Goal: Complete application form

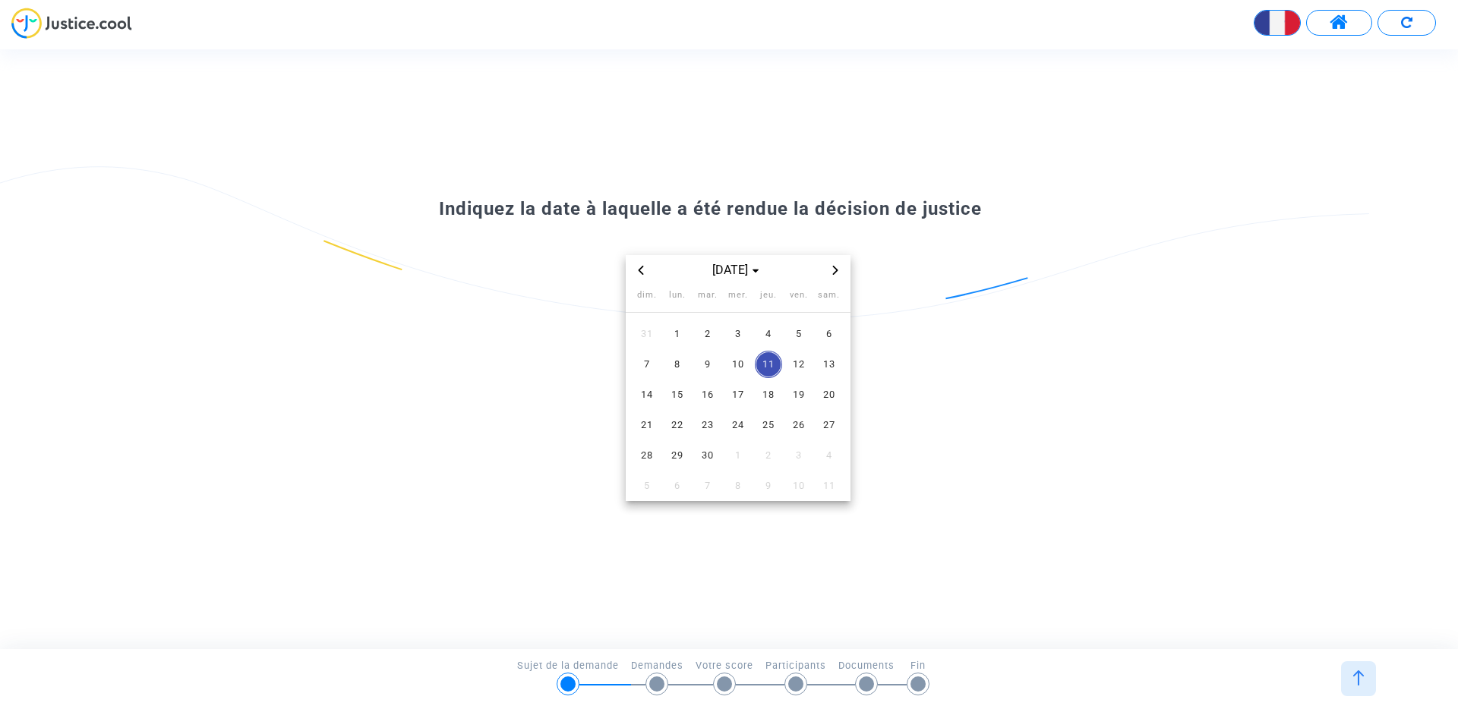
click at [648, 266] on span "Previous month" at bounding box center [641, 270] width 18 height 18
click at [749, 330] on span "4" at bounding box center [737, 333] width 27 height 27
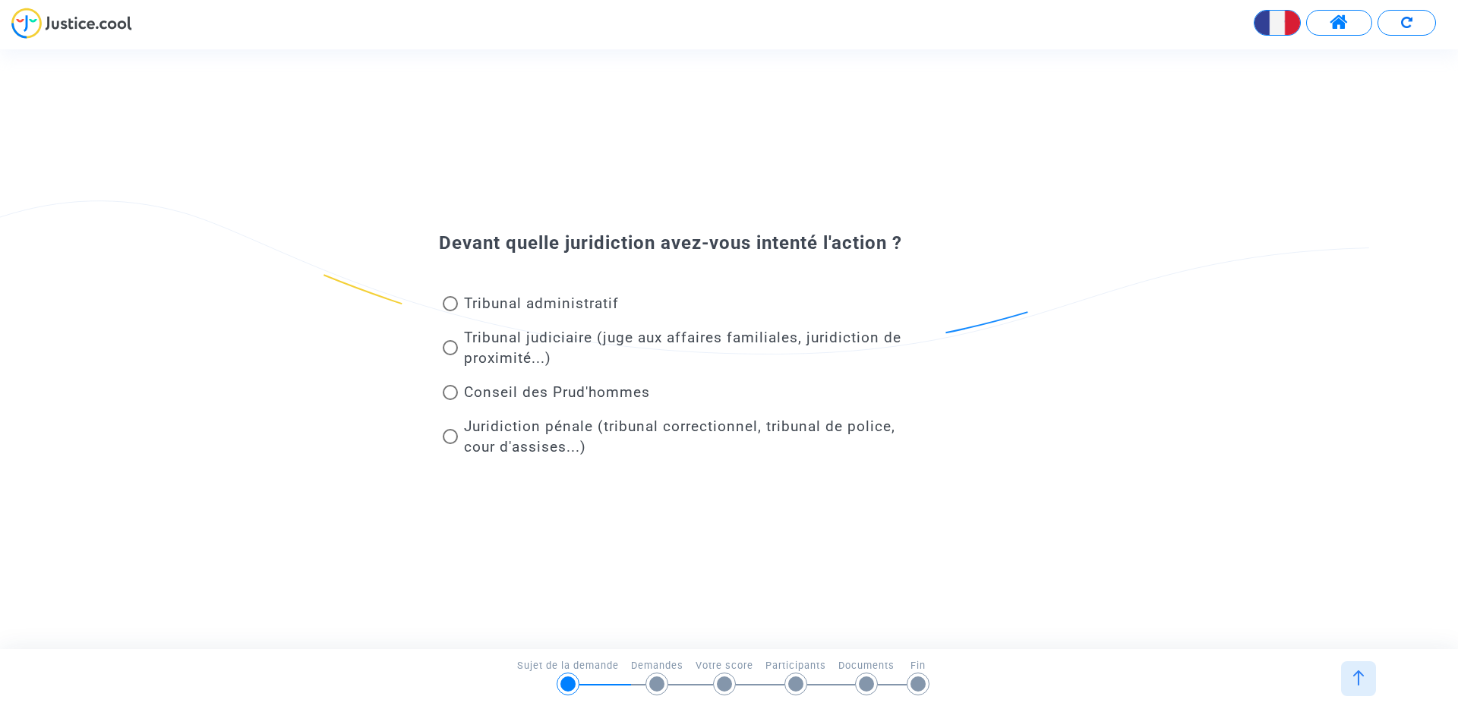
click at [549, 337] on span "Tribunal judiciaire (juge aux affaires familiales, juridiction de proximité...)" at bounding box center [682, 348] width 437 height 38
click at [450, 355] on input "Tribunal judiciaire (juge aux affaires familiales, juridiction de proximité...)" at bounding box center [450, 355] width 1 height 1
radio input "true"
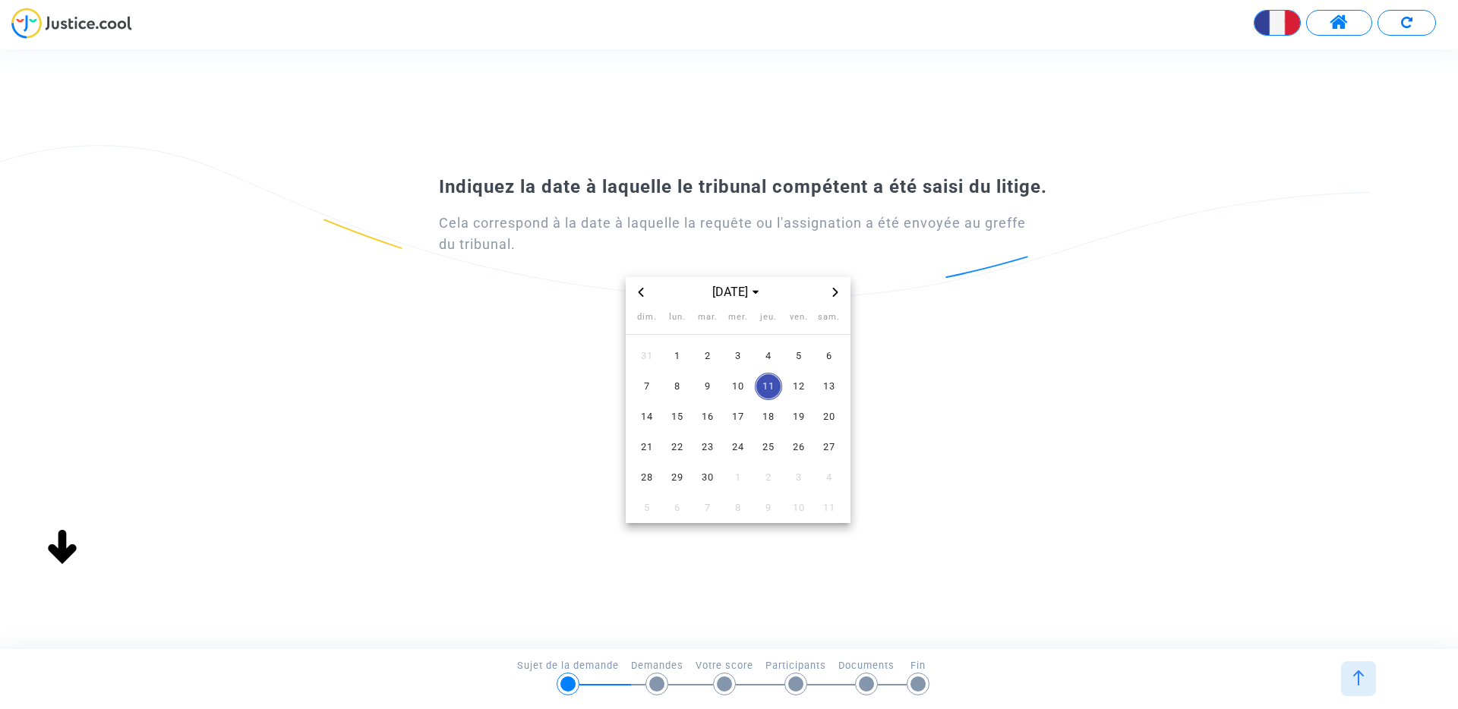
click at [633, 294] on span "Previous month" at bounding box center [641, 292] width 18 height 18
click at [640, 293] on icon "Previous month" at bounding box center [640, 292] width 5 height 9
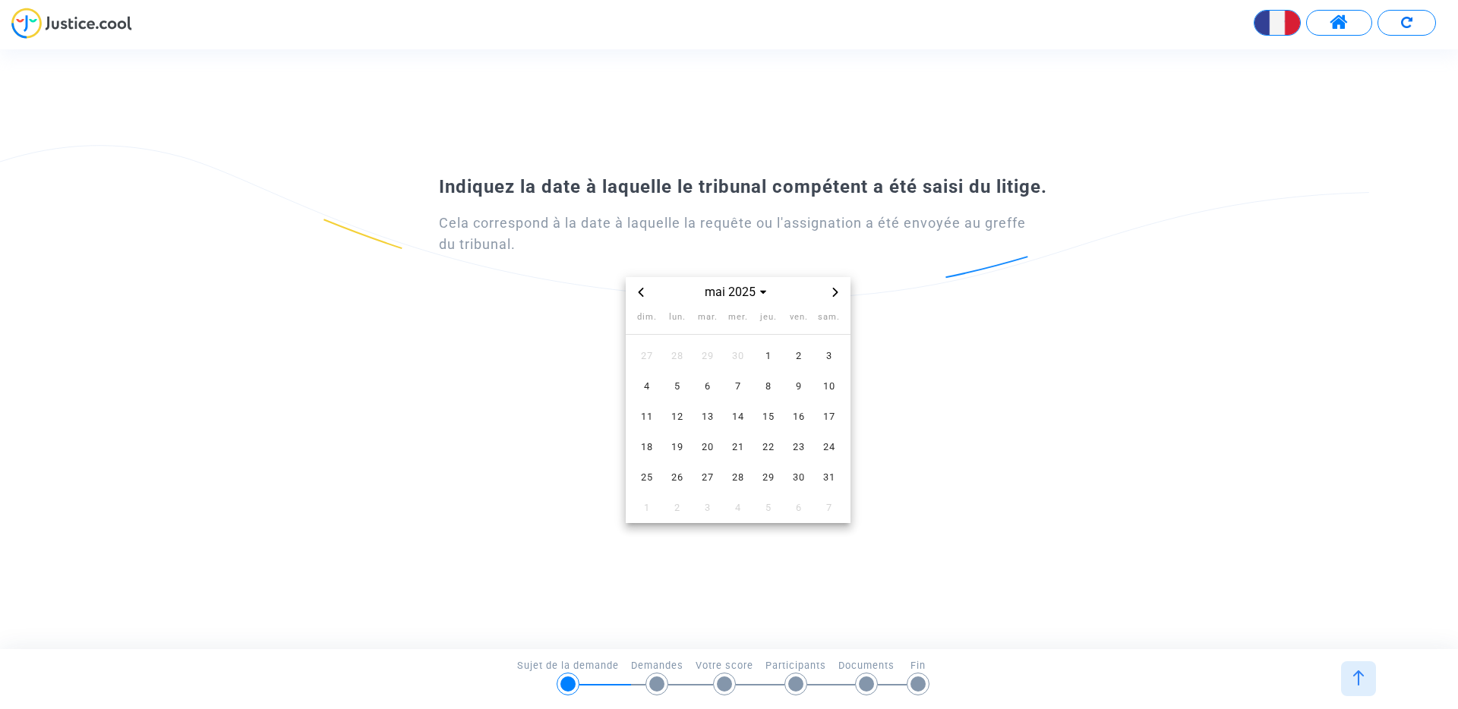
click at [640, 293] on icon "Previous month" at bounding box center [640, 292] width 5 height 9
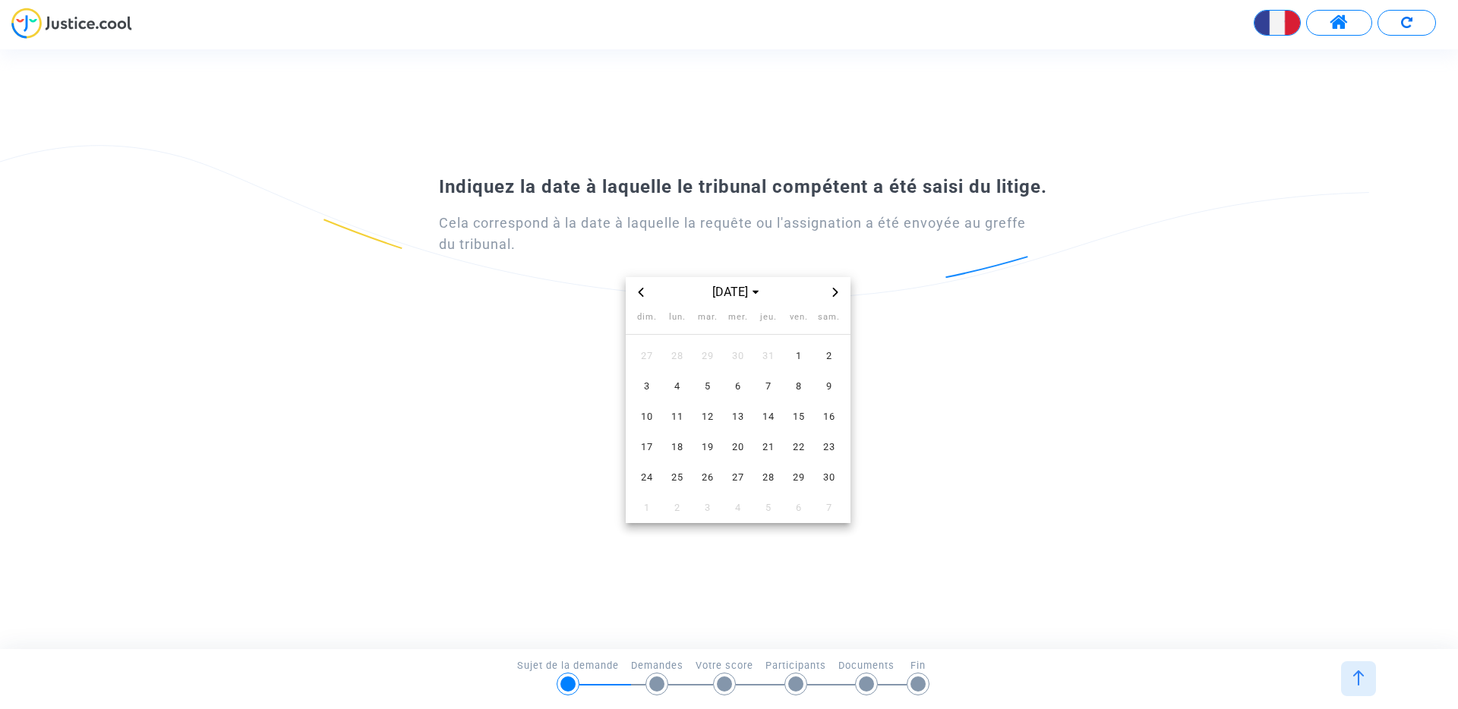
click at [640, 293] on icon "Previous month" at bounding box center [640, 292] width 5 height 9
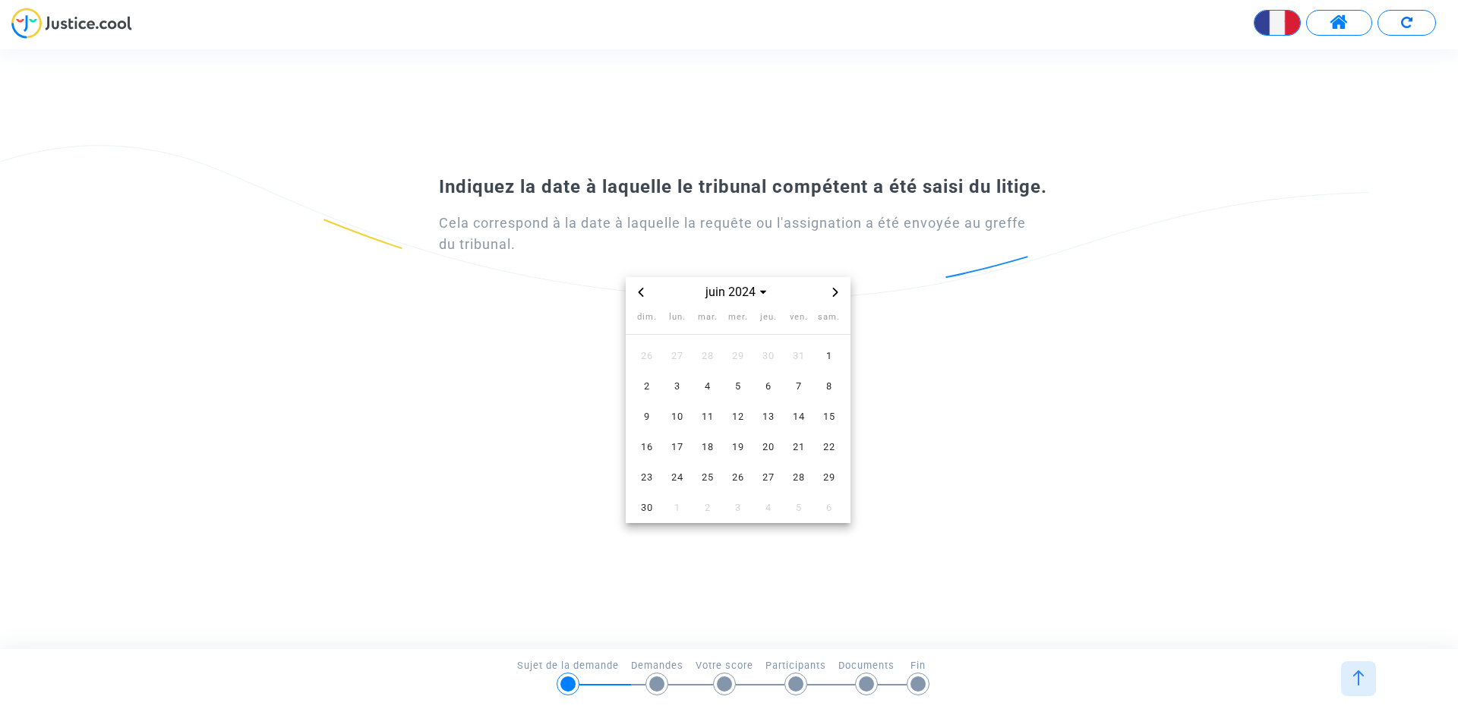
click at [640, 293] on icon "Previous month" at bounding box center [640, 292] width 5 height 9
click at [721, 432] on td "23" at bounding box center [708, 447] width 30 height 30
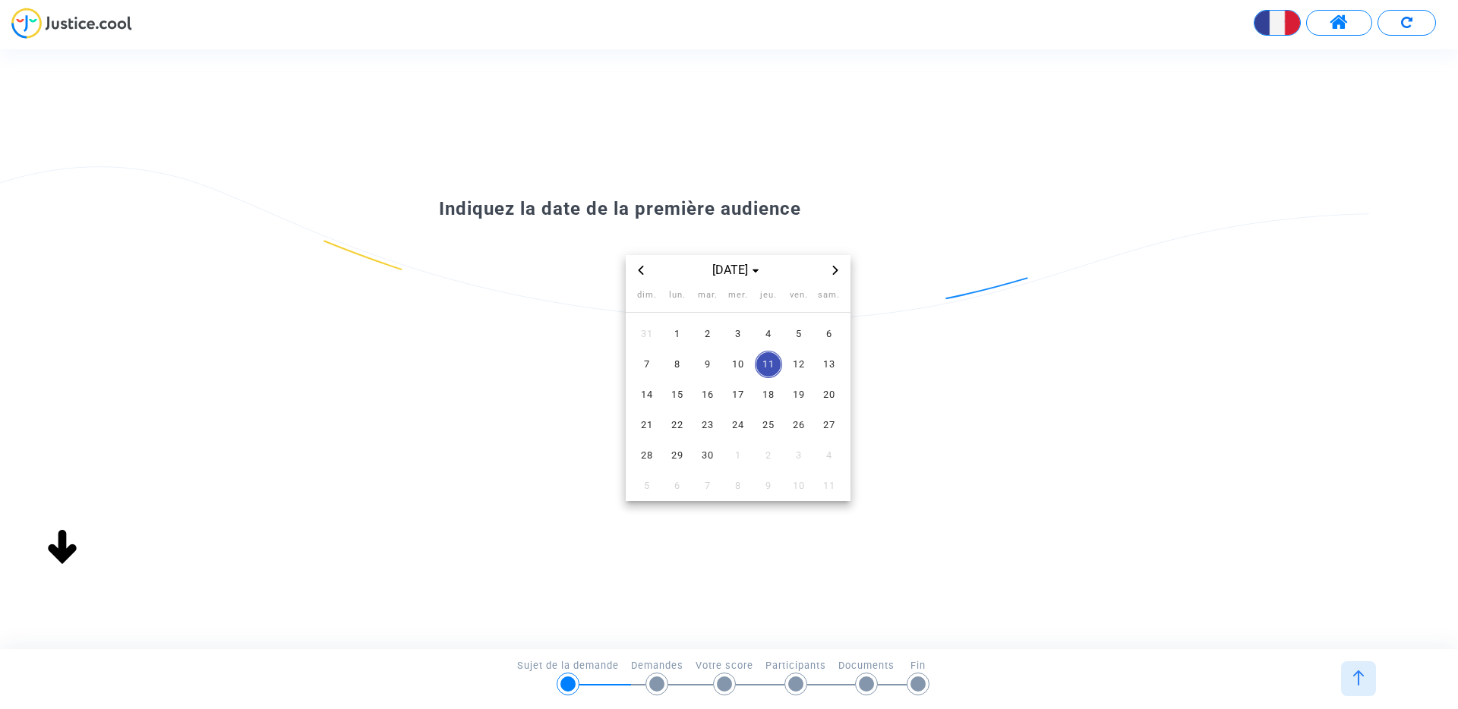
click at [645, 266] on span "Previous month" at bounding box center [641, 270] width 18 height 18
click at [743, 401] on span "18" at bounding box center [737, 394] width 27 height 27
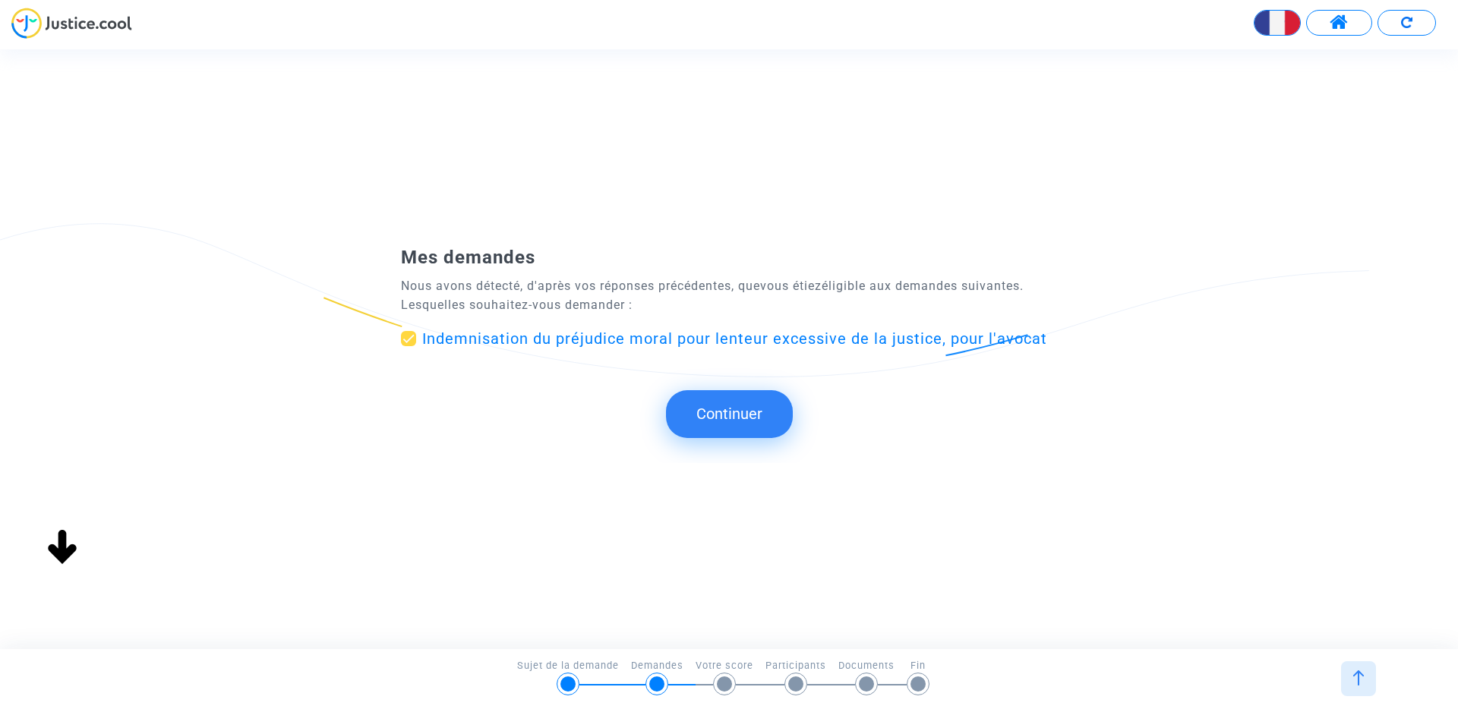
click at [690, 400] on button "Continuer" at bounding box center [729, 413] width 127 height 47
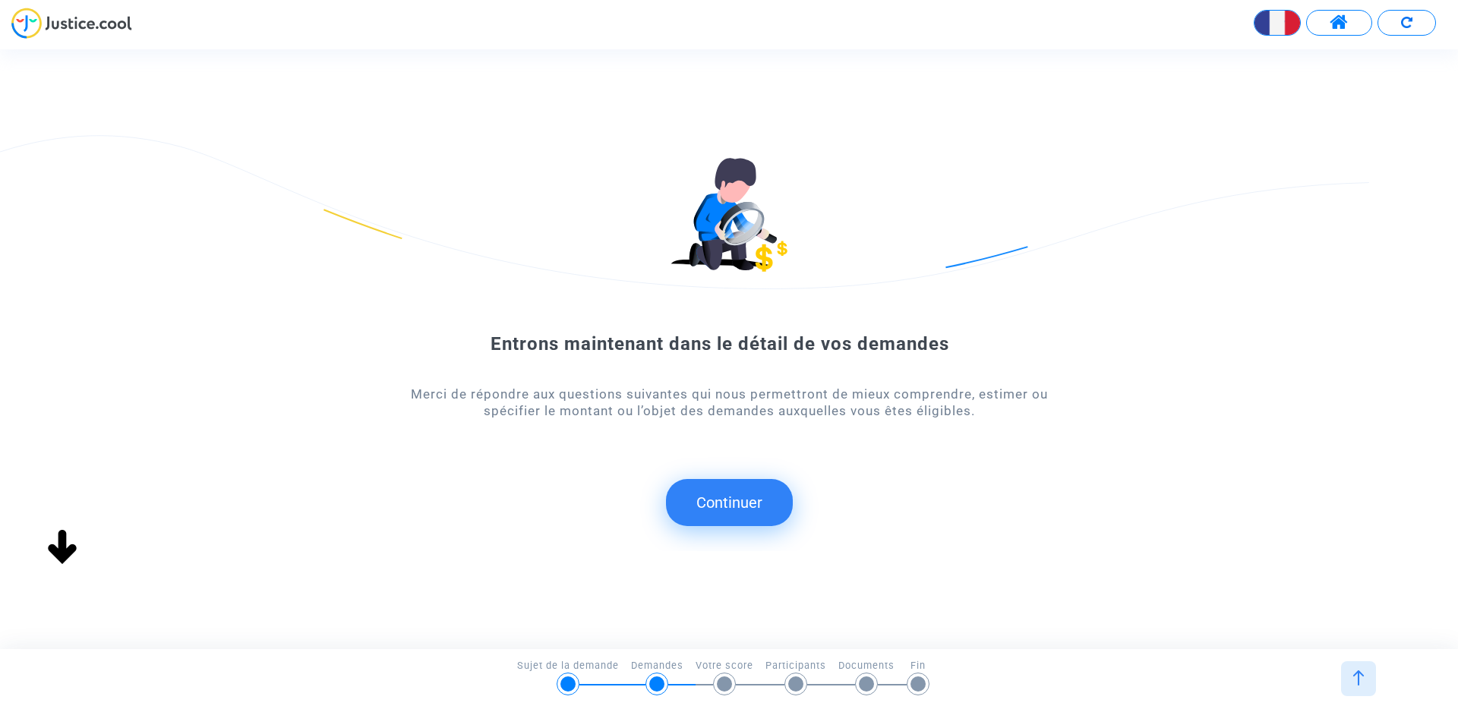
click at [718, 507] on button "Continuer" at bounding box center [729, 502] width 127 height 47
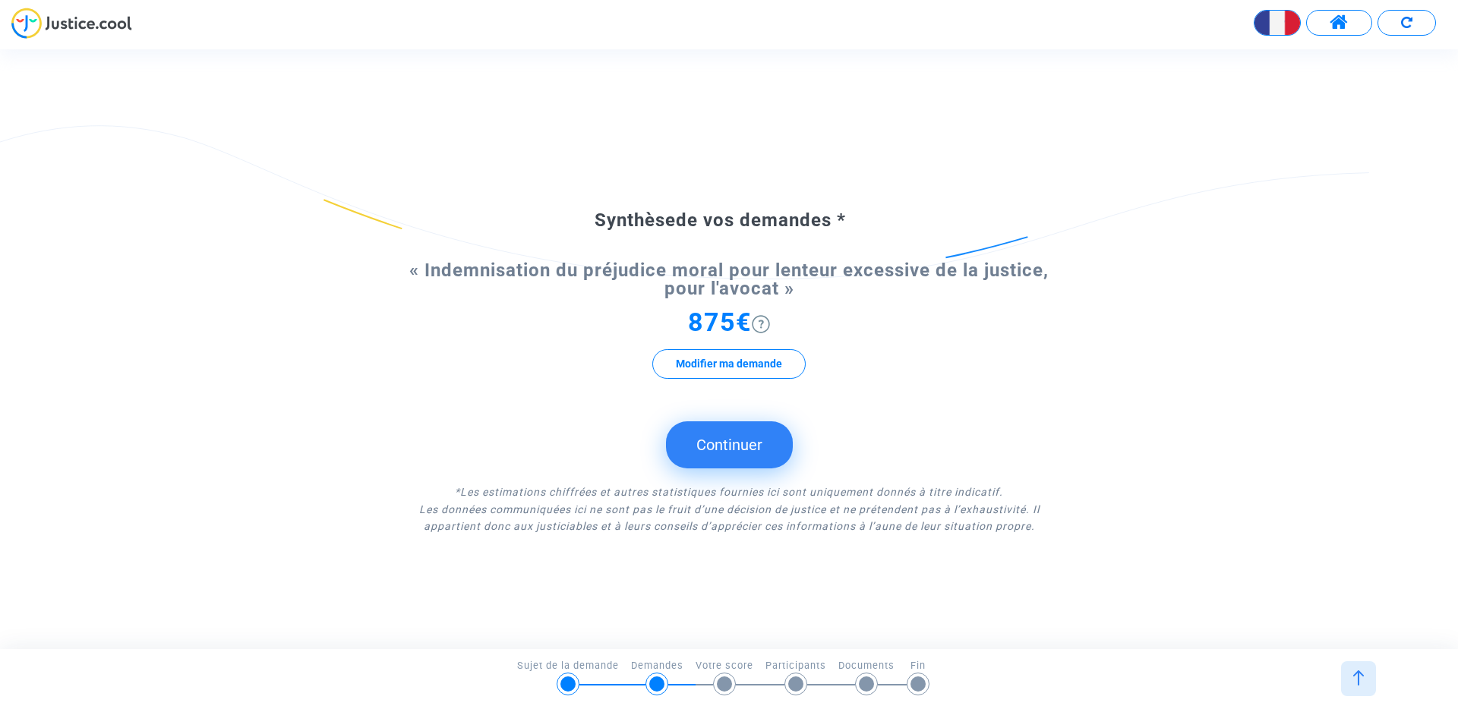
click at [1349, 23] on button at bounding box center [1339, 23] width 66 height 26
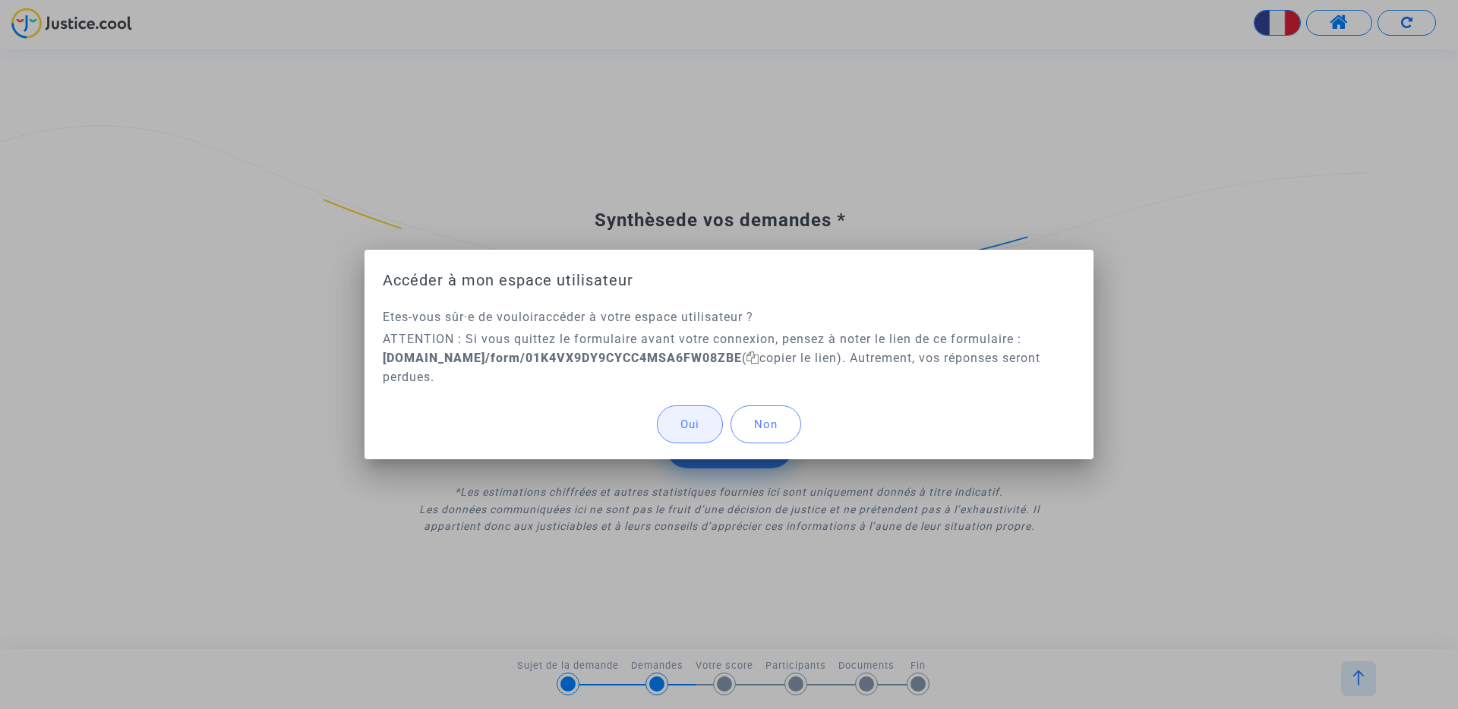
click at [675, 418] on button "Oui" at bounding box center [690, 424] width 66 height 38
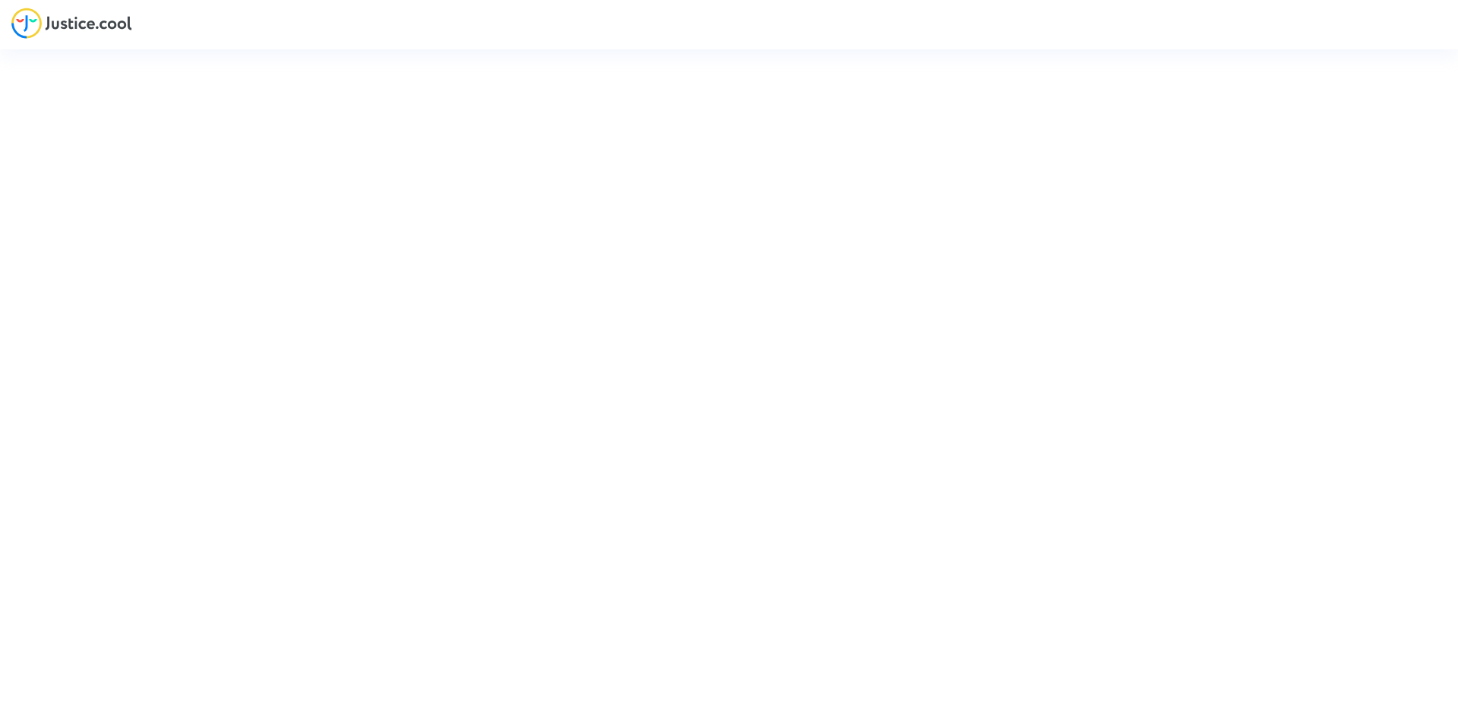
type input "[PERSON_NAME][EMAIL_ADDRESS][DOMAIN_NAME]"
